Goal: Communication & Community: Ask a question

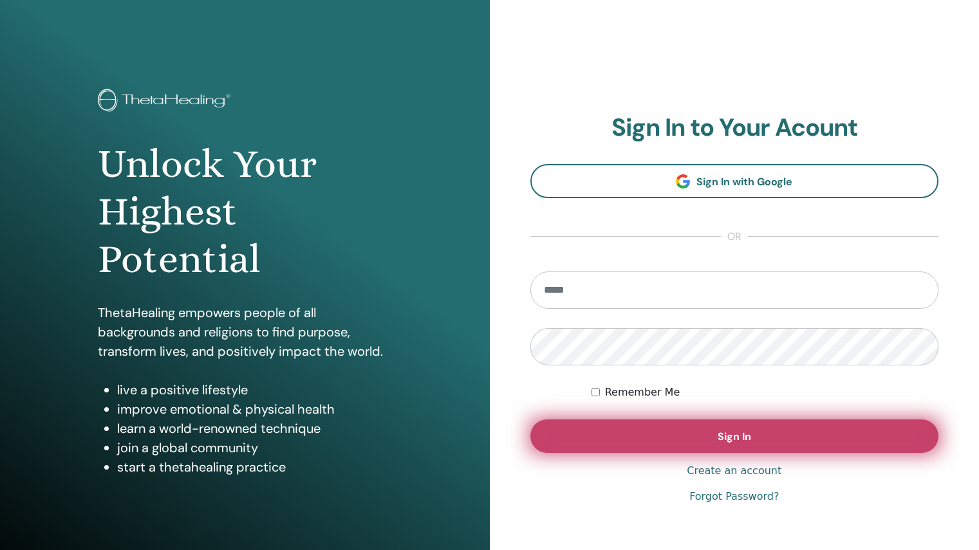
type input "**********"
click at [690, 438] on button "Sign In" at bounding box center [734, 435] width 409 height 33
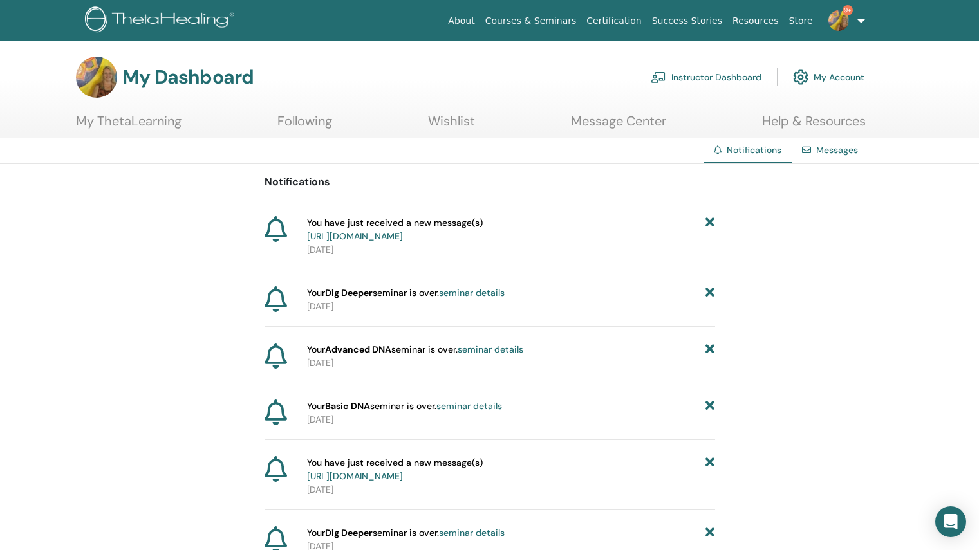
click at [403, 236] on link "[URL][DOMAIN_NAME]" at bounding box center [355, 236] width 96 height 12
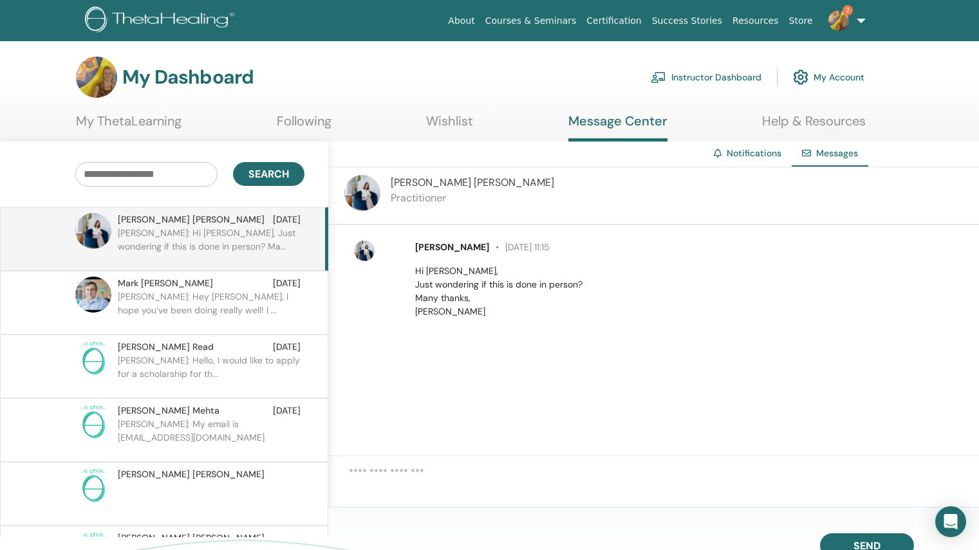
click at [265, 306] on p "Mark: Hey Helen, I hope you’ve been doing really well! I ..." at bounding box center [211, 309] width 187 height 39
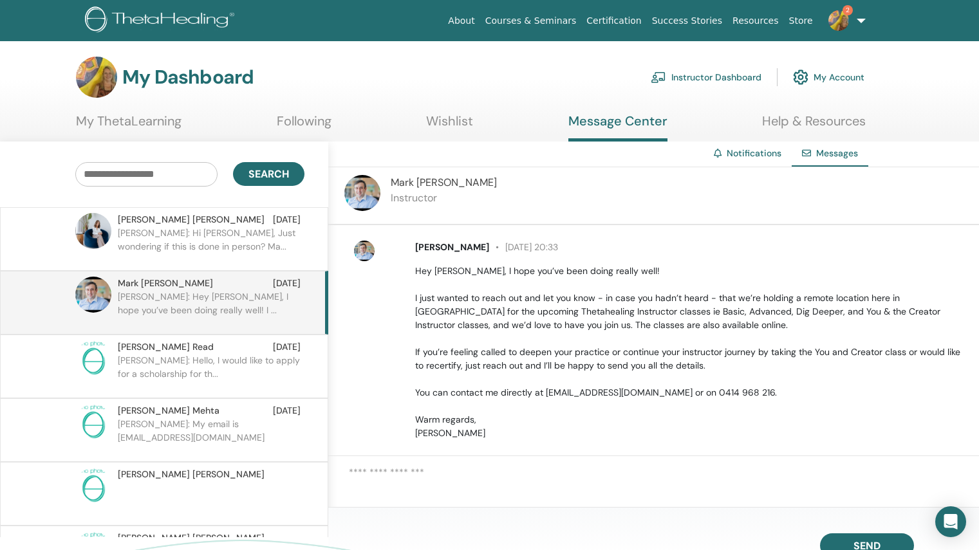
click at [250, 361] on p "Sarah: Hello, I would like to apply for a scholarship for th..." at bounding box center [211, 373] width 187 height 39
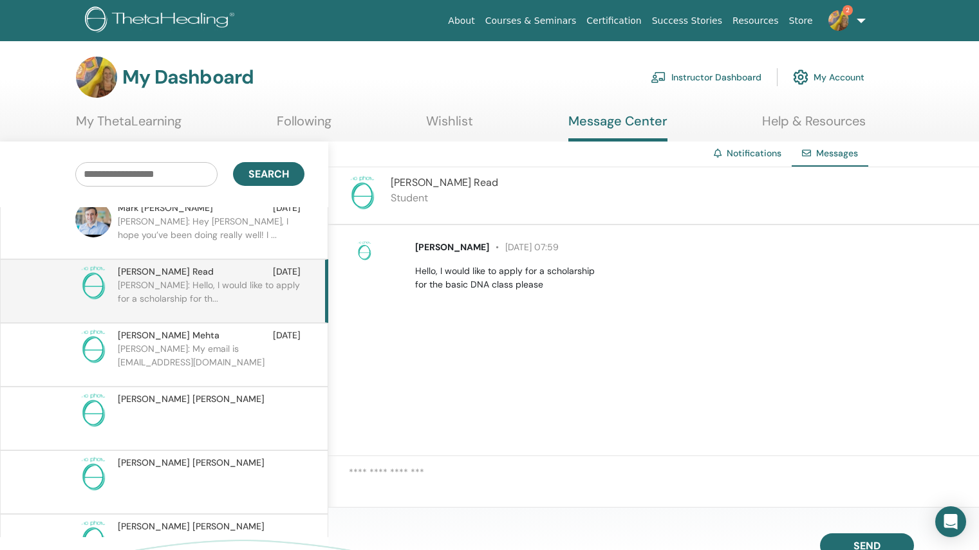
scroll to position [79, 0]
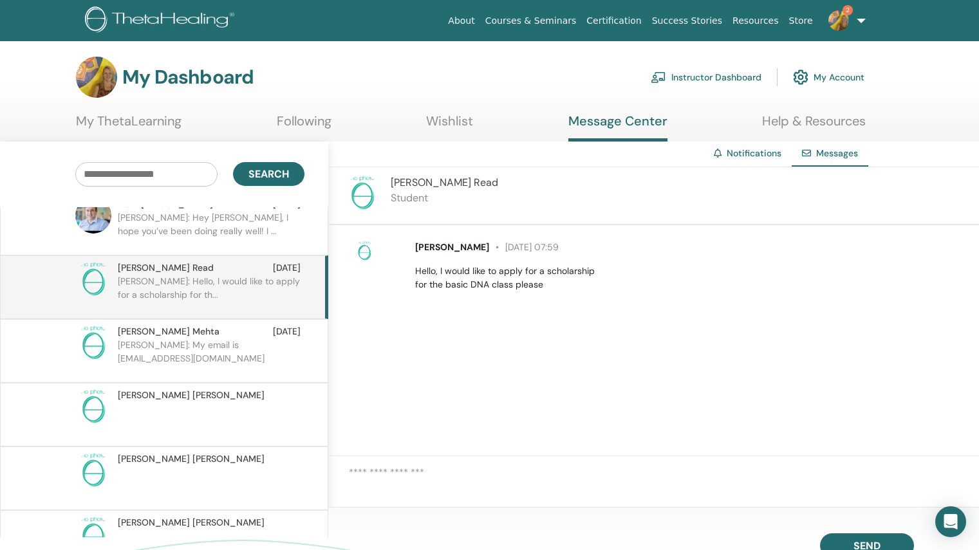
click at [252, 338] on p "Shalav: My email is awakentoself@gmail.com" at bounding box center [211, 357] width 187 height 39
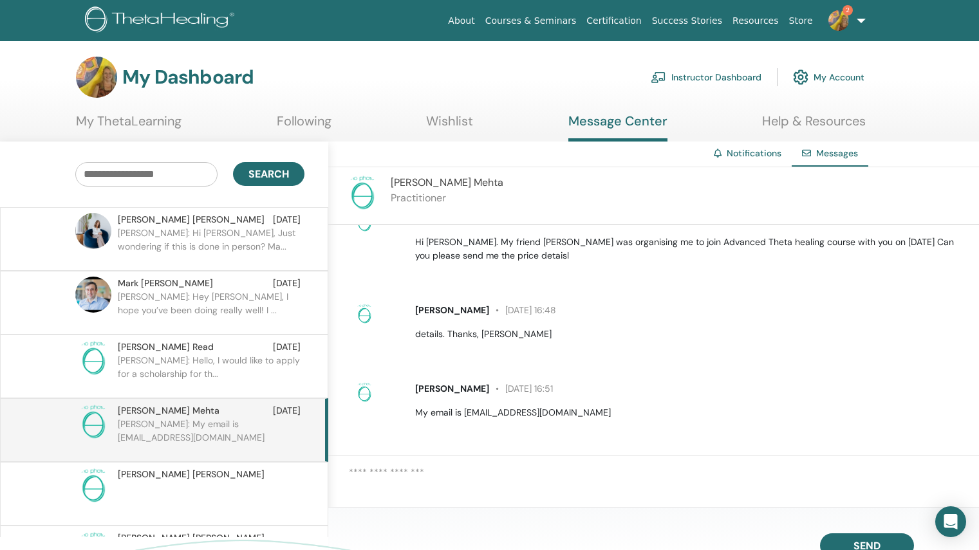
click at [753, 152] on link "Notifications" at bounding box center [753, 153] width 55 height 12
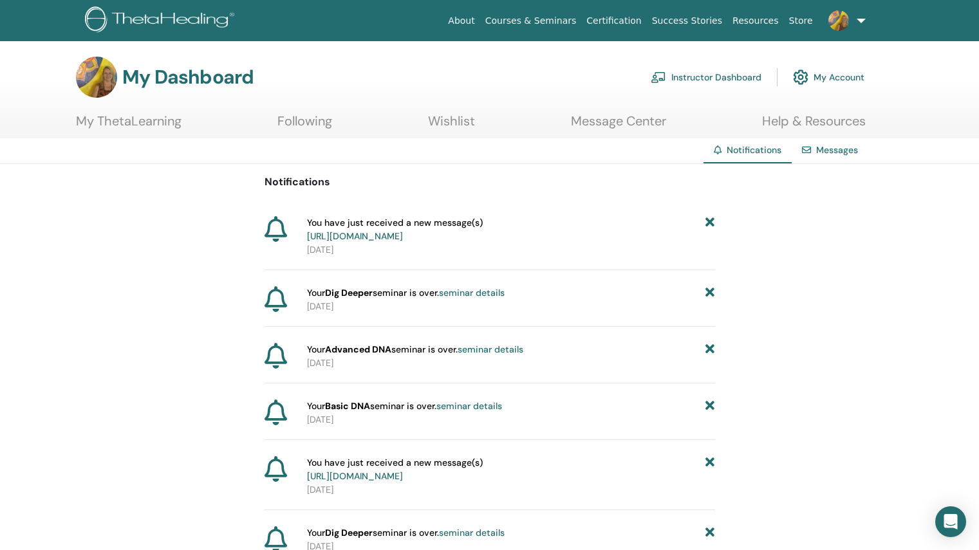
click at [403, 482] on link "[URL][DOMAIN_NAME]" at bounding box center [355, 476] width 96 height 12
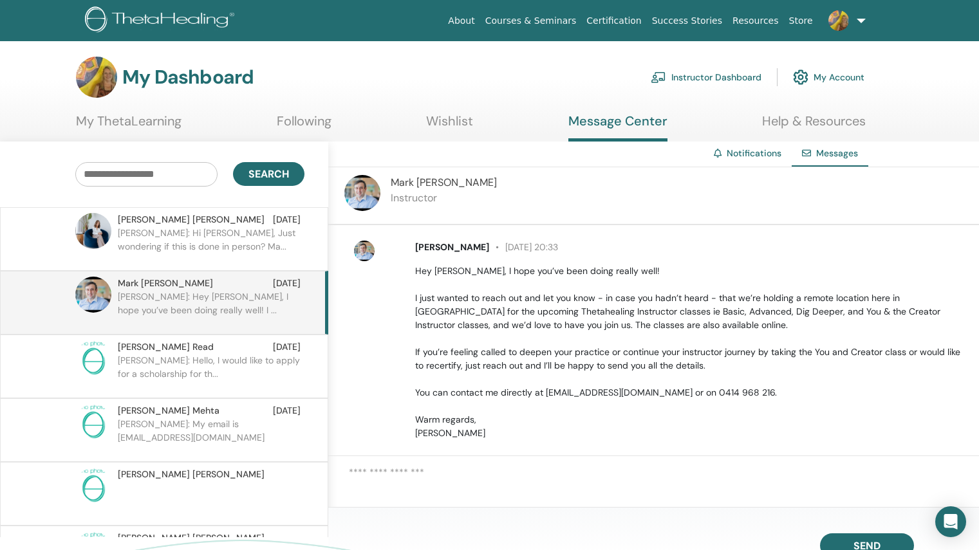
click at [839, 76] on link "My Account" at bounding box center [828, 77] width 71 height 28
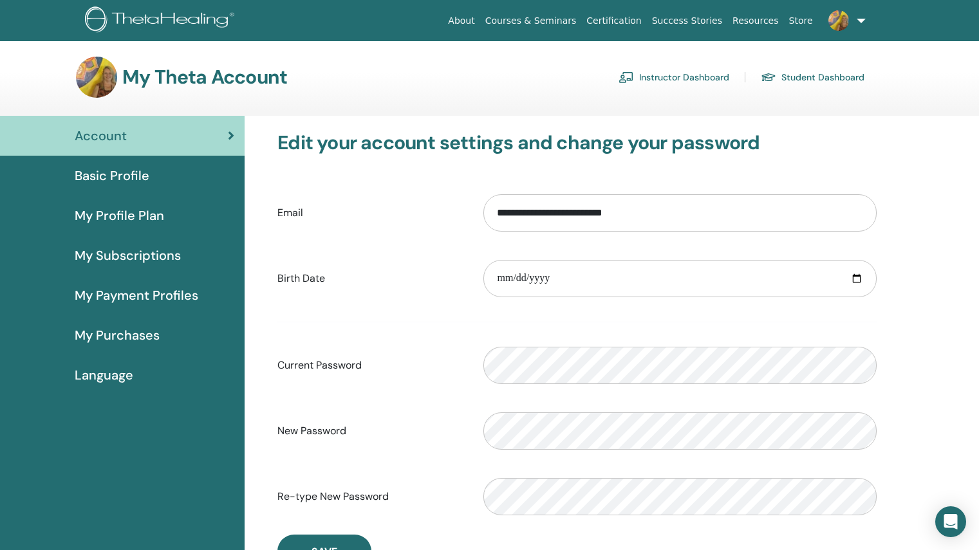
click at [701, 77] on link "Instructor Dashboard" at bounding box center [673, 77] width 111 height 21
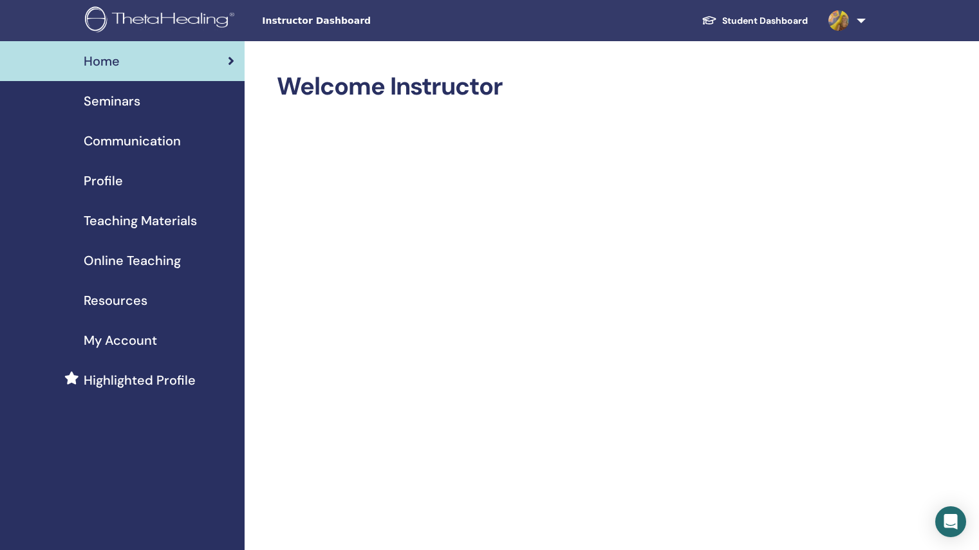
click at [140, 340] on span "My Account" at bounding box center [120, 340] width 73 height 19
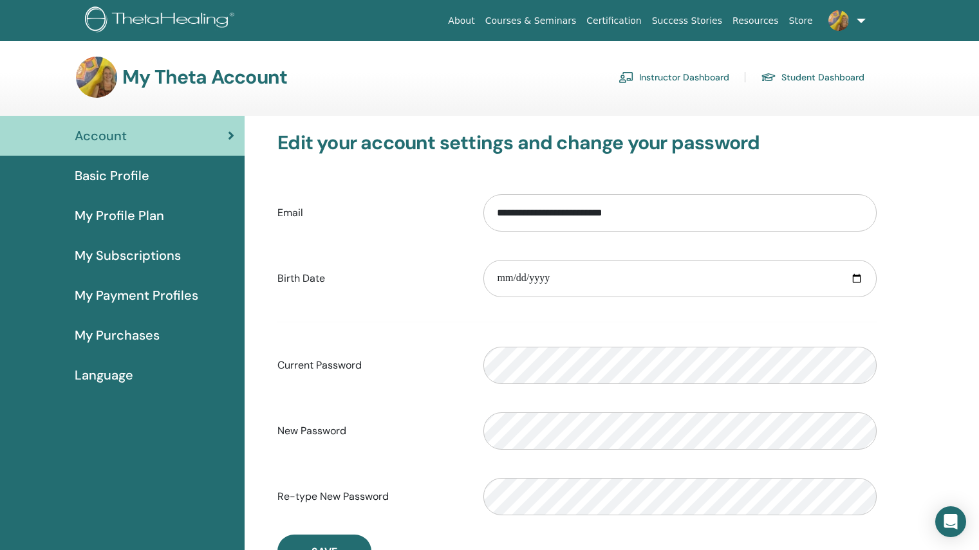
click at [138, 178] on span "Basic Profile" at bounding box center [112, 175] width 75 height 19
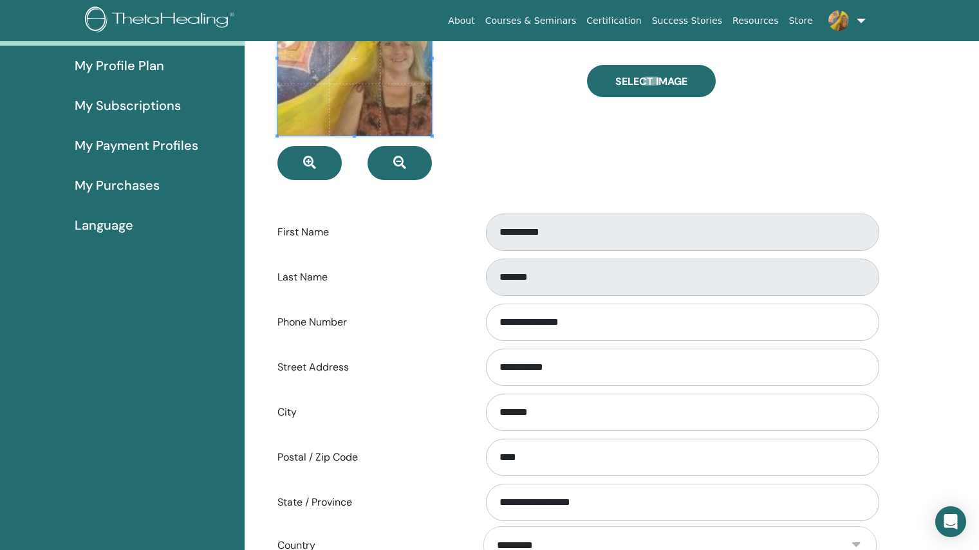
scroll to position [23, 0]
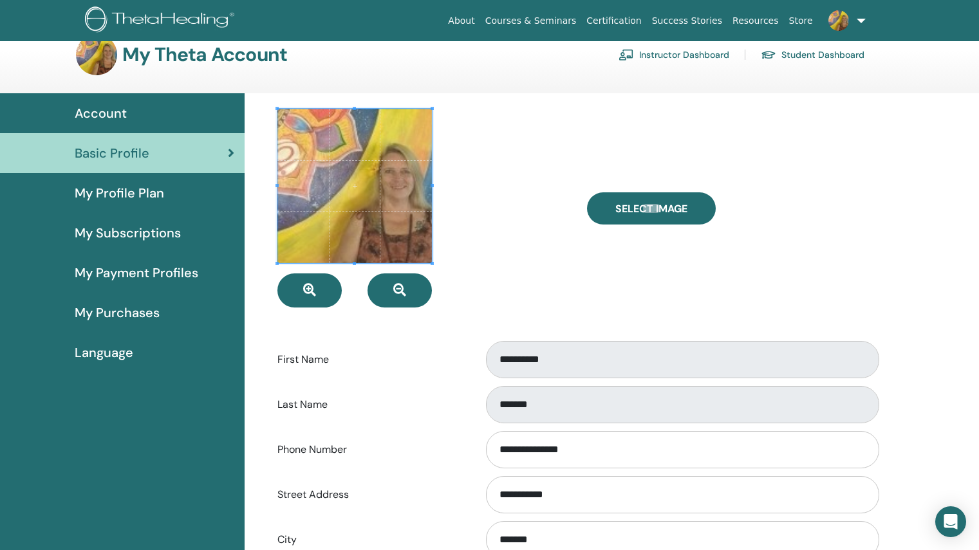
click at [151, 193] on span "My Profile Plan" at bounding box center [119, 192] width 89 height 19
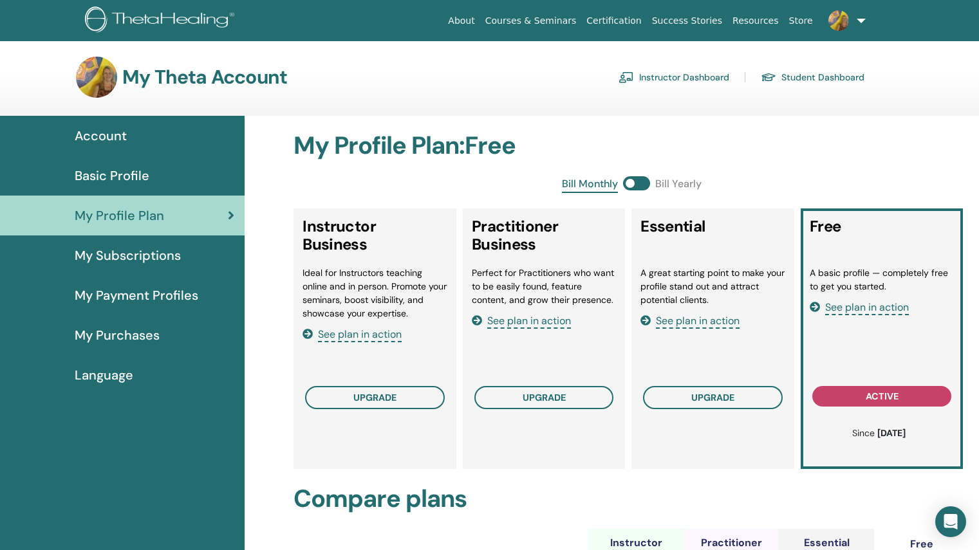
click at [859, 19] on link at bounding box center [844, 20] width 53 height 41
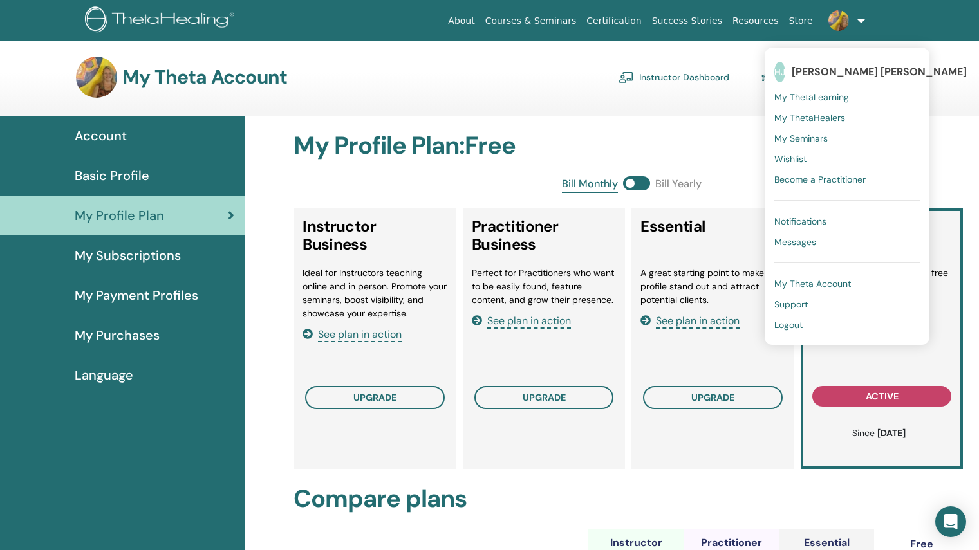
click at [798, 305] on span "Support" at bounding box center [790, 305] width 33 height 12
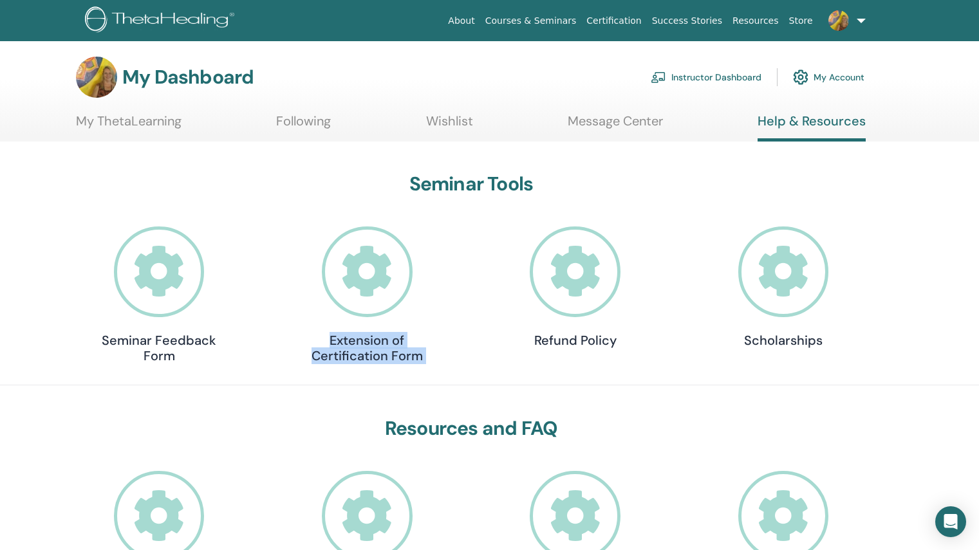
drag, startPoint x: 479, startPoint y: 368, endPoint x: 460, endPoint y: 300, distance: 70.3
click at [460, 300] on div "Seminar Feedback Form Extension of Certification Form Refund Policy Scholarships" at bounding box center [471, 297] width 753 height 142
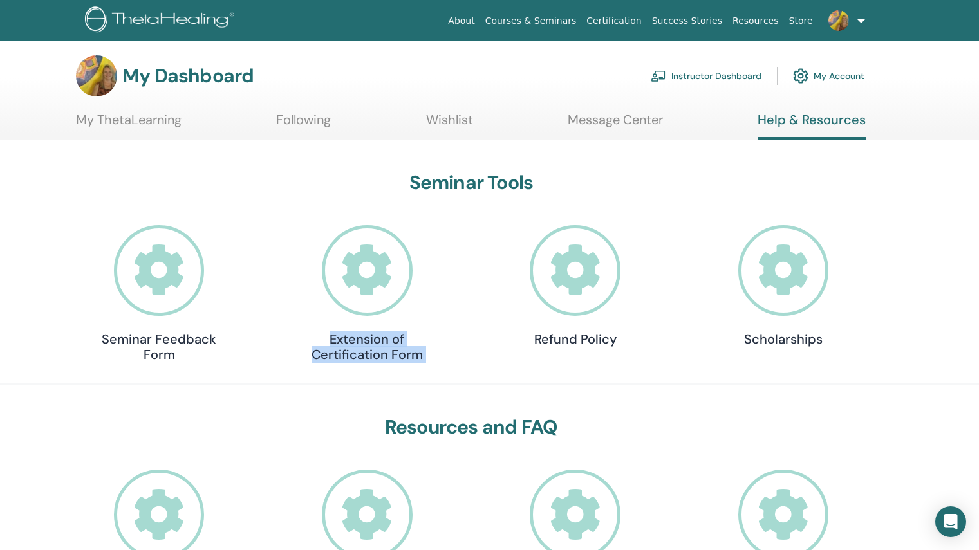
click at [731, 75] on link "Instructor Dashboard" at bounding box center [705, 76] width 111 height 28
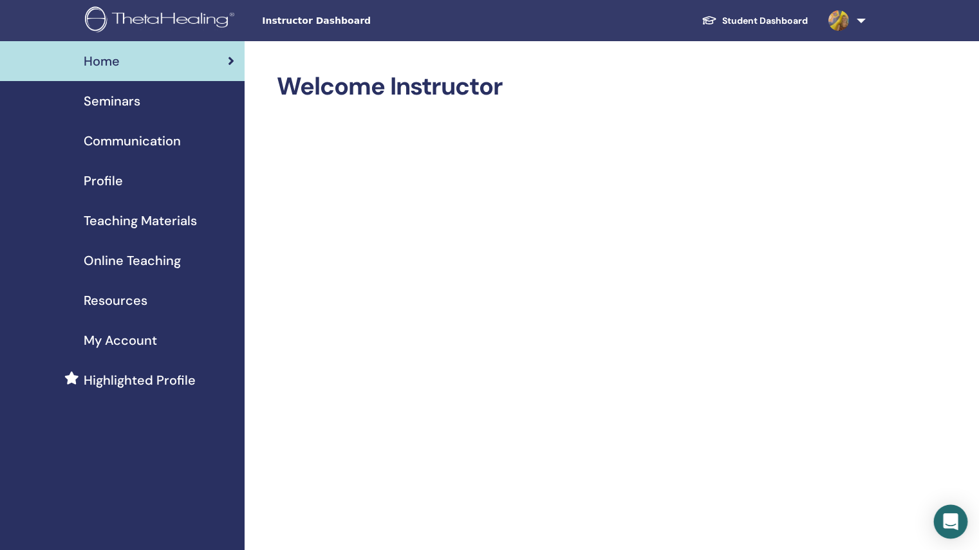
click at [943, 516] on div "Open Intercom Messenger" at bounding box center [951, 522] width 34 height 34
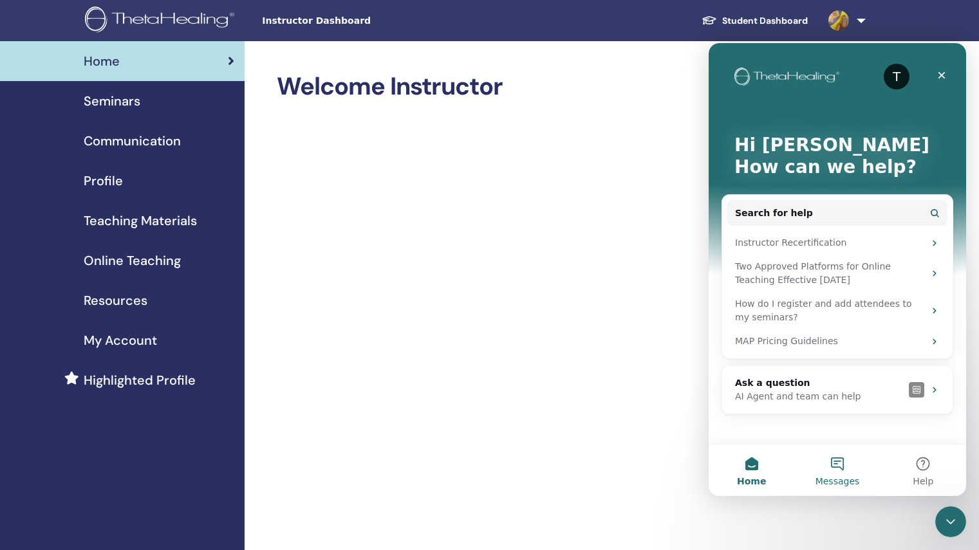
click at [838, 464] on button "Messages" at bounding box center [837, 470] width 86 height 51
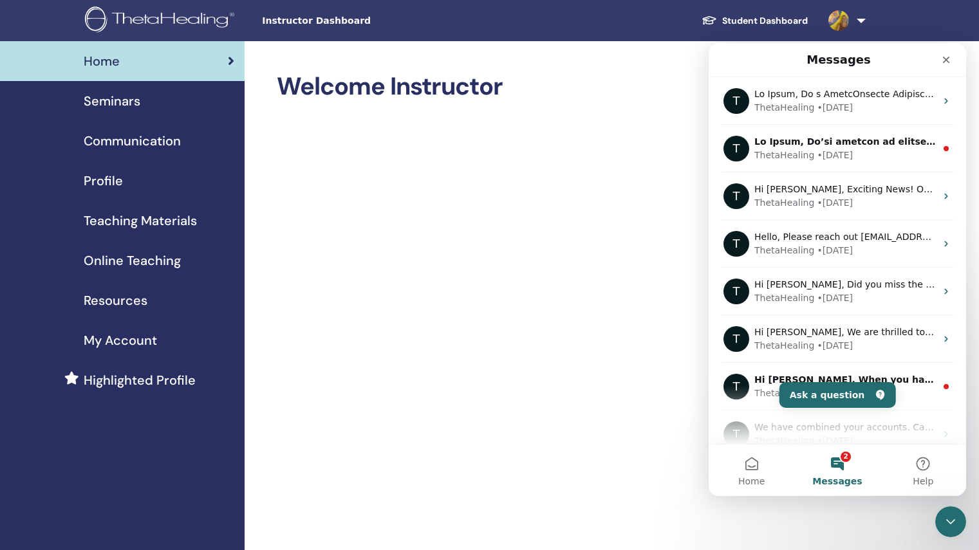
click at [836, 466] on button "2 Messages" at bounding box center [837, 470] width 86 height 51
click at [822, 392] on button "Ask a question" at bounding box center [837, 395] width 116 height 26
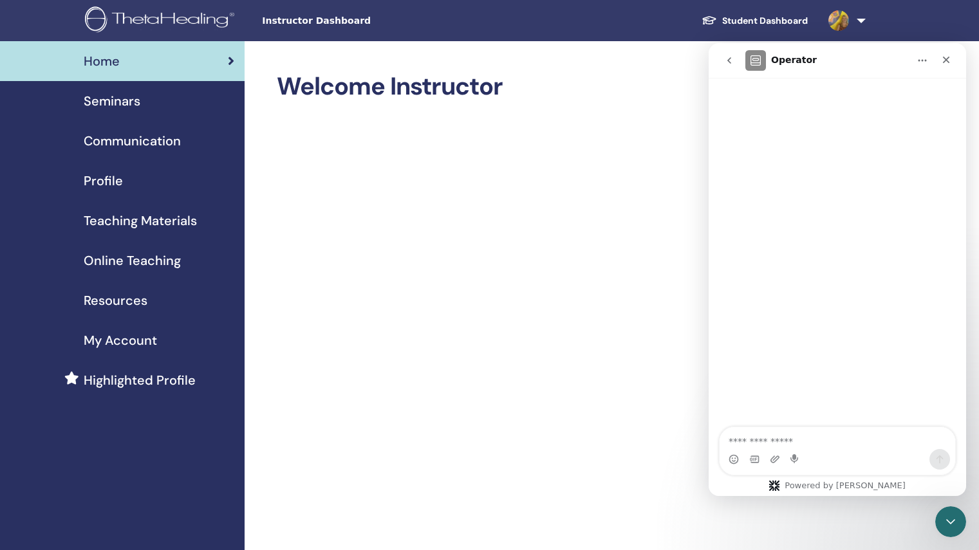
click at [735, 439] on textarea "Ask a question…" at bounding box center [836, 438] width 235 height 22
type textarea "**********"
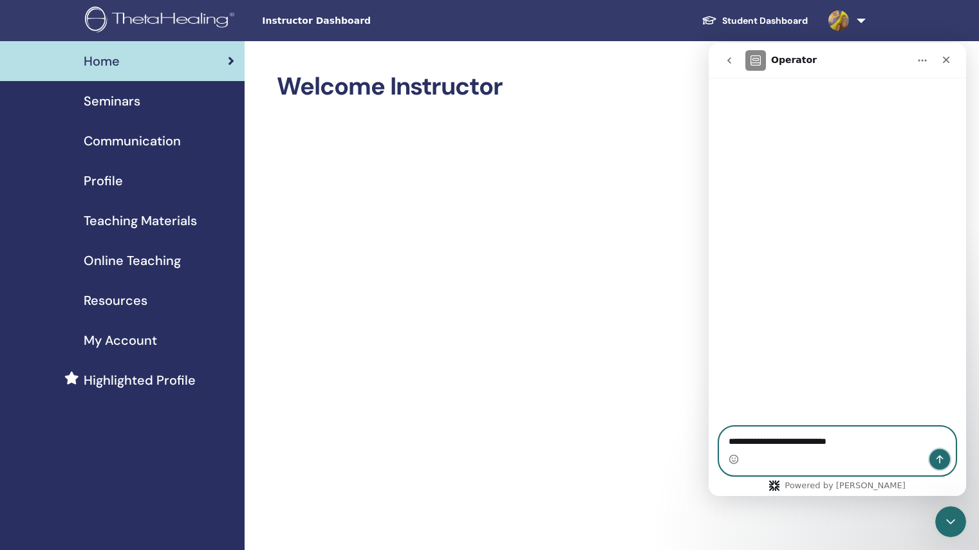
click at [937, 455] on icon "Send a message…" at bounding box center [939, 459] width 10 height 10
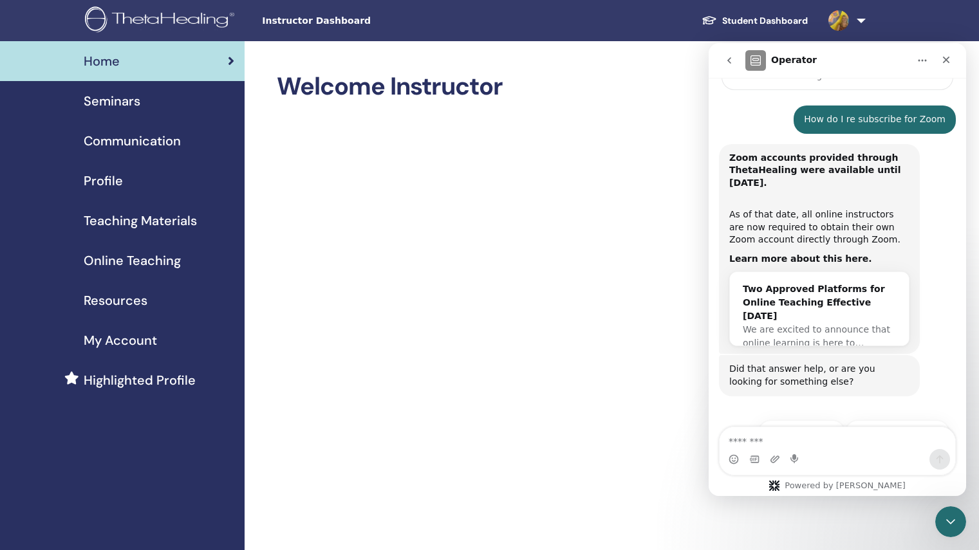
scroll to position [217, 0]
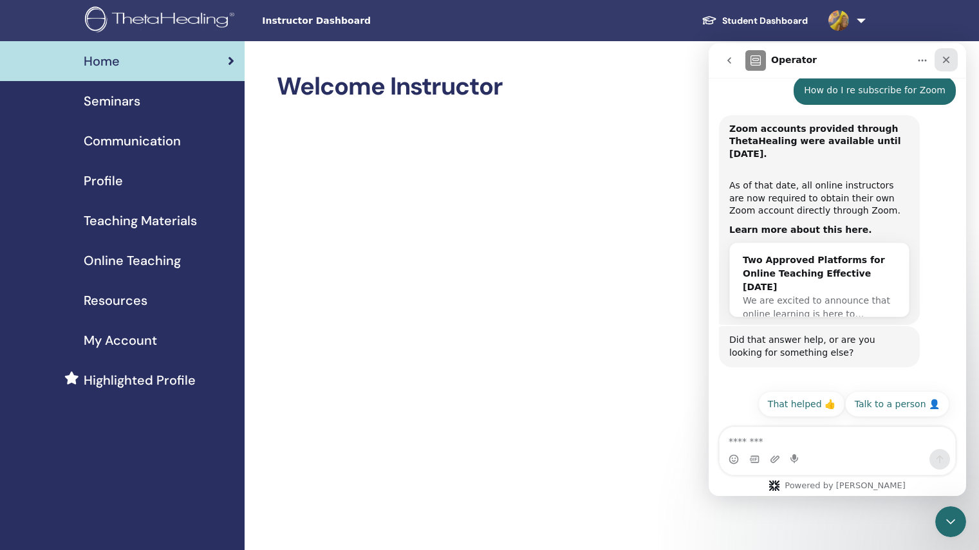
click at [946, 60] on icon "Close" at bounding box center [946, 60] width 7 height 7
